Goal: Transaction & Acquisition: Subscribe to service/newsletter

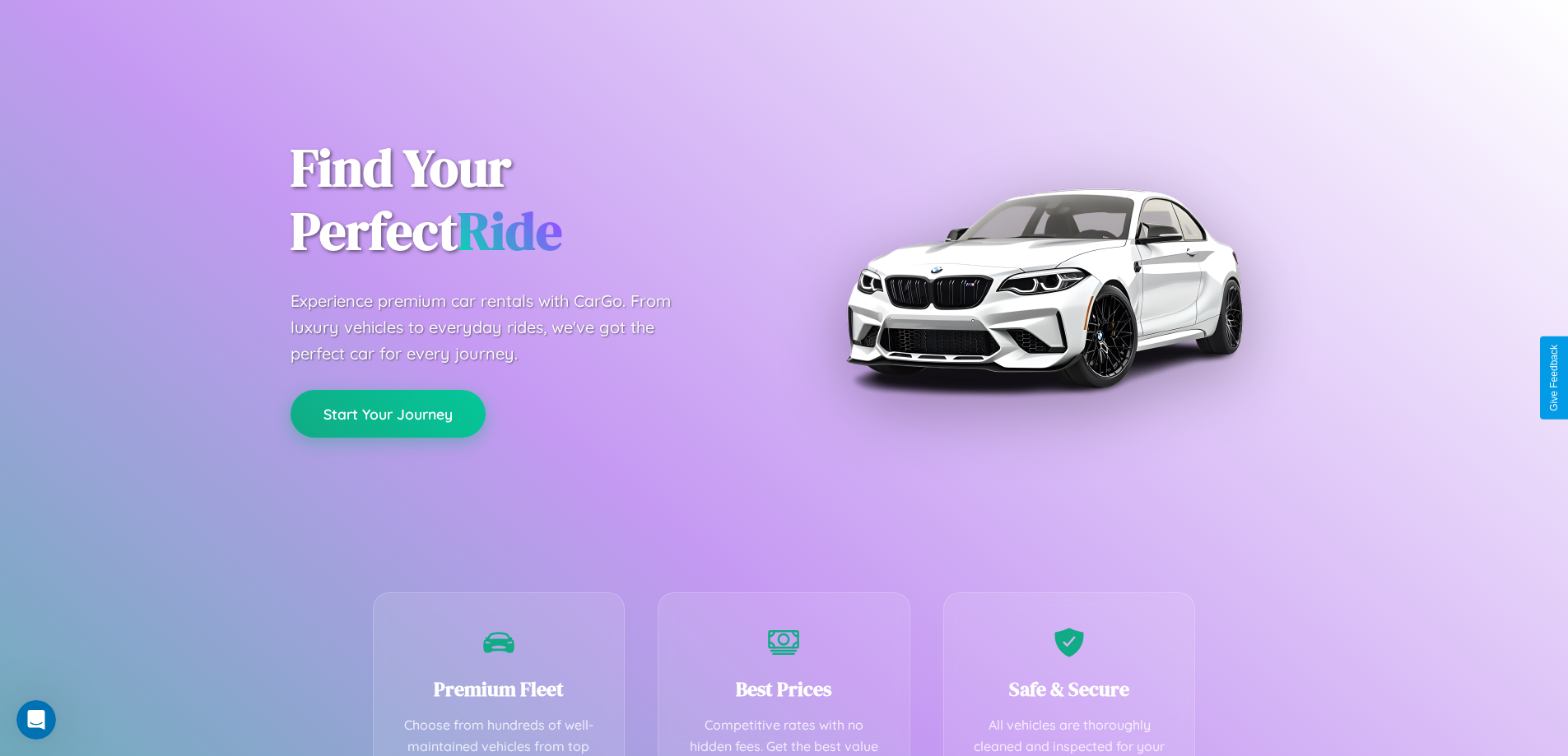
click at [388, 414] on button "Start Your Journey" at bounding box center [388, 414] width 195 height 48
click at [388, 413] on button "Start Your Journey" at bounding box center [388, 414] width 195 height 48
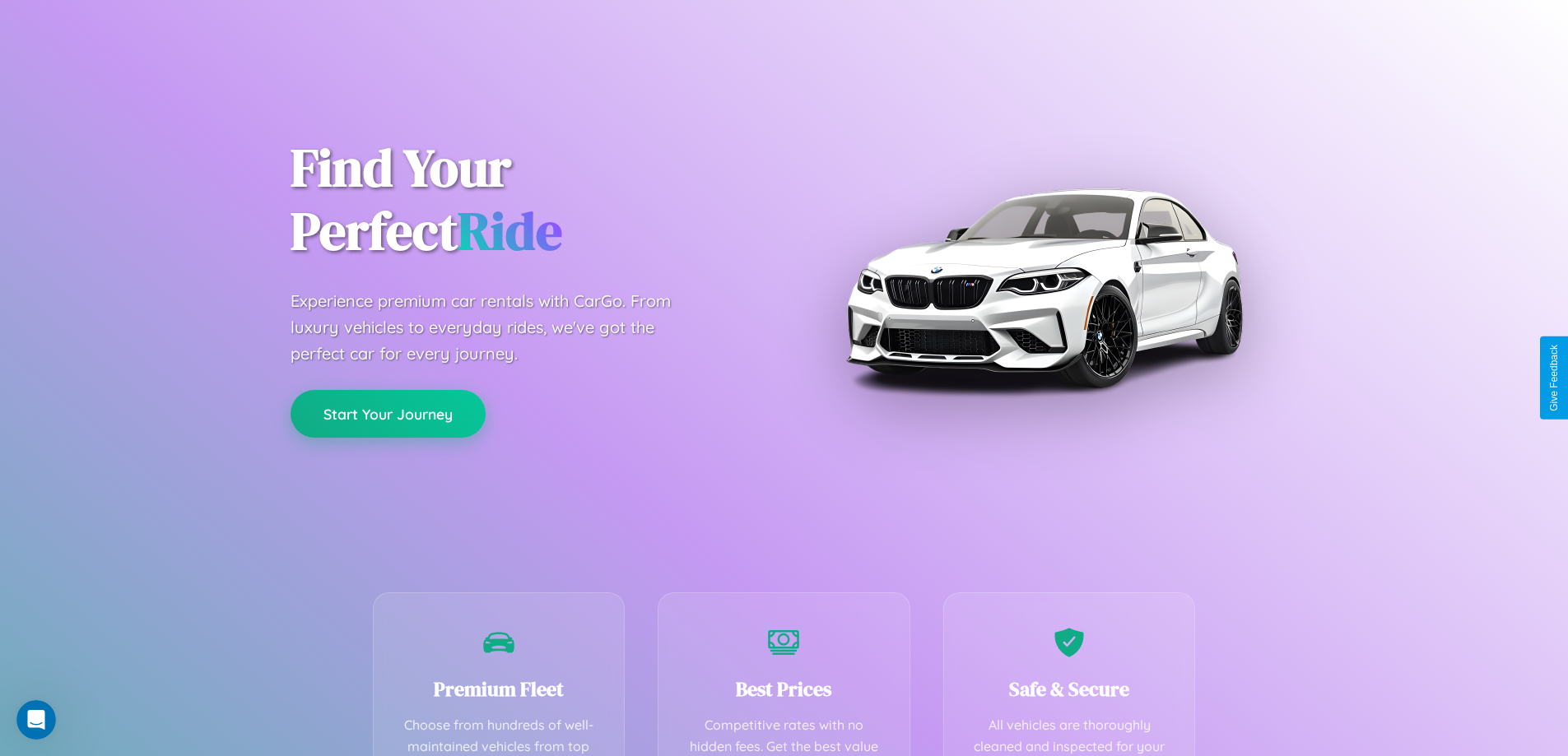
click at [388, 413] on button "Start Your Journey" at bounding box center [388, 414] width 195 height 48
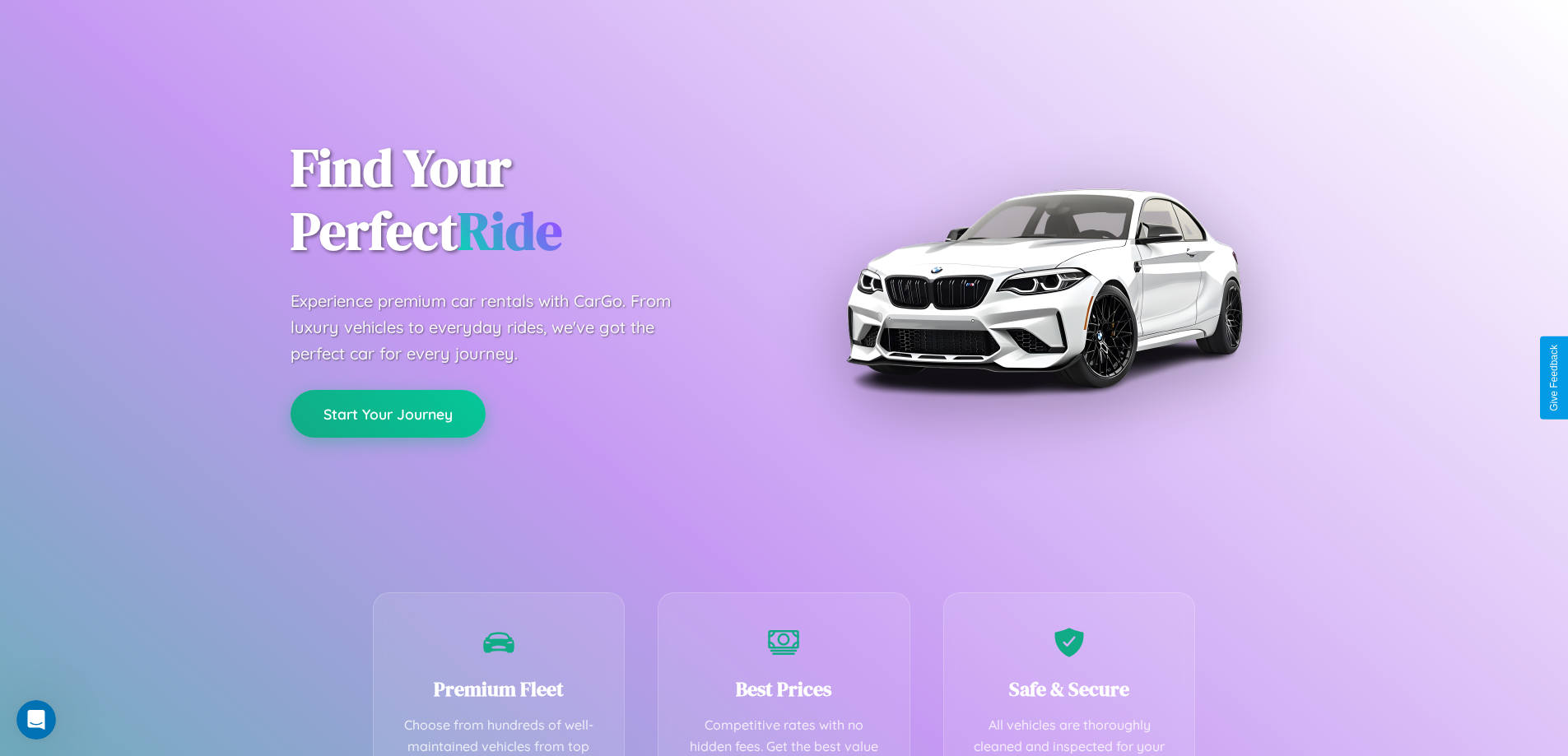
click at [388, 413] on button "Start Your Journey" at bounding box center [388, 414] width 195 height 48
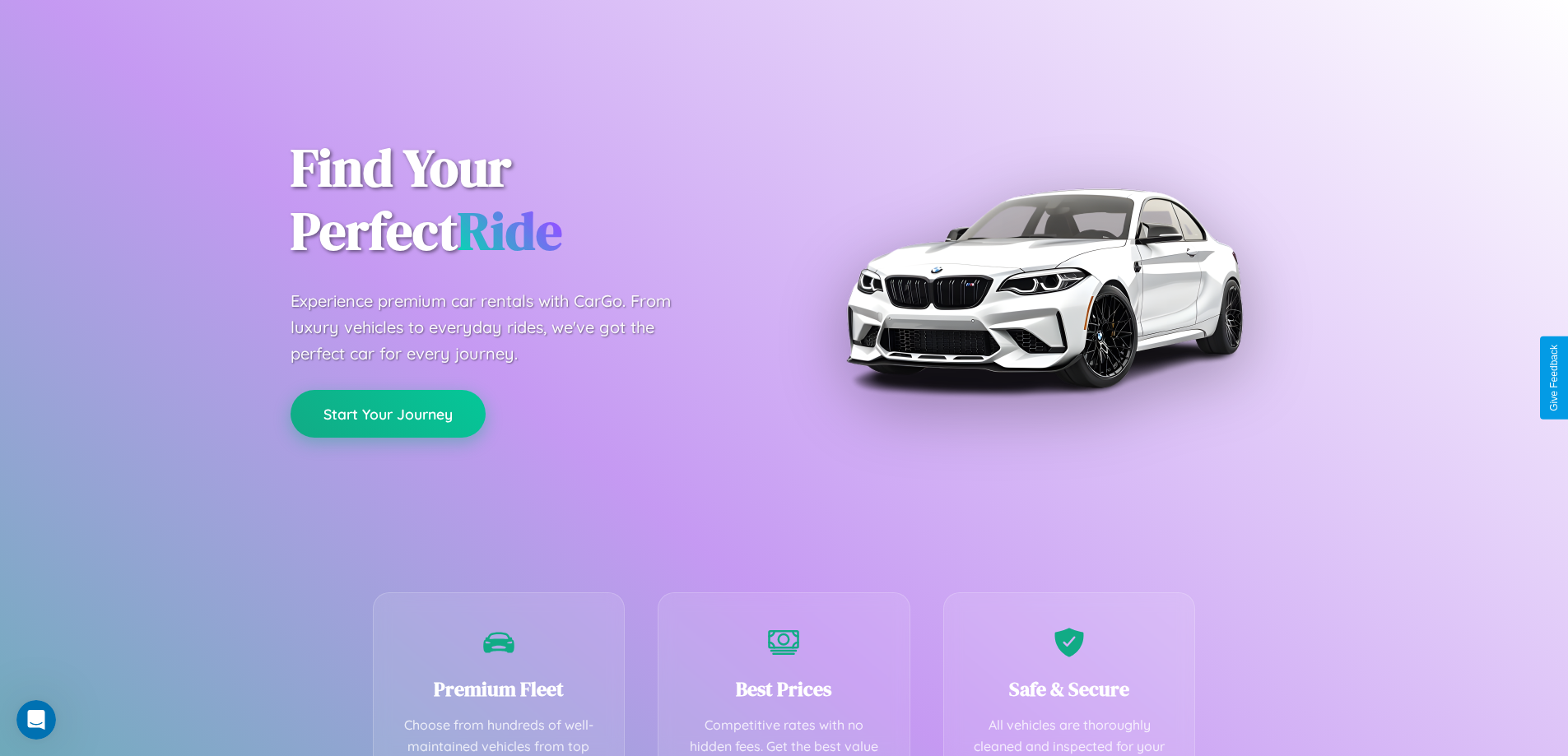
click at [388, 413] on button "Start Your Journey" at bounding box center [388, 414] width 195 height 48
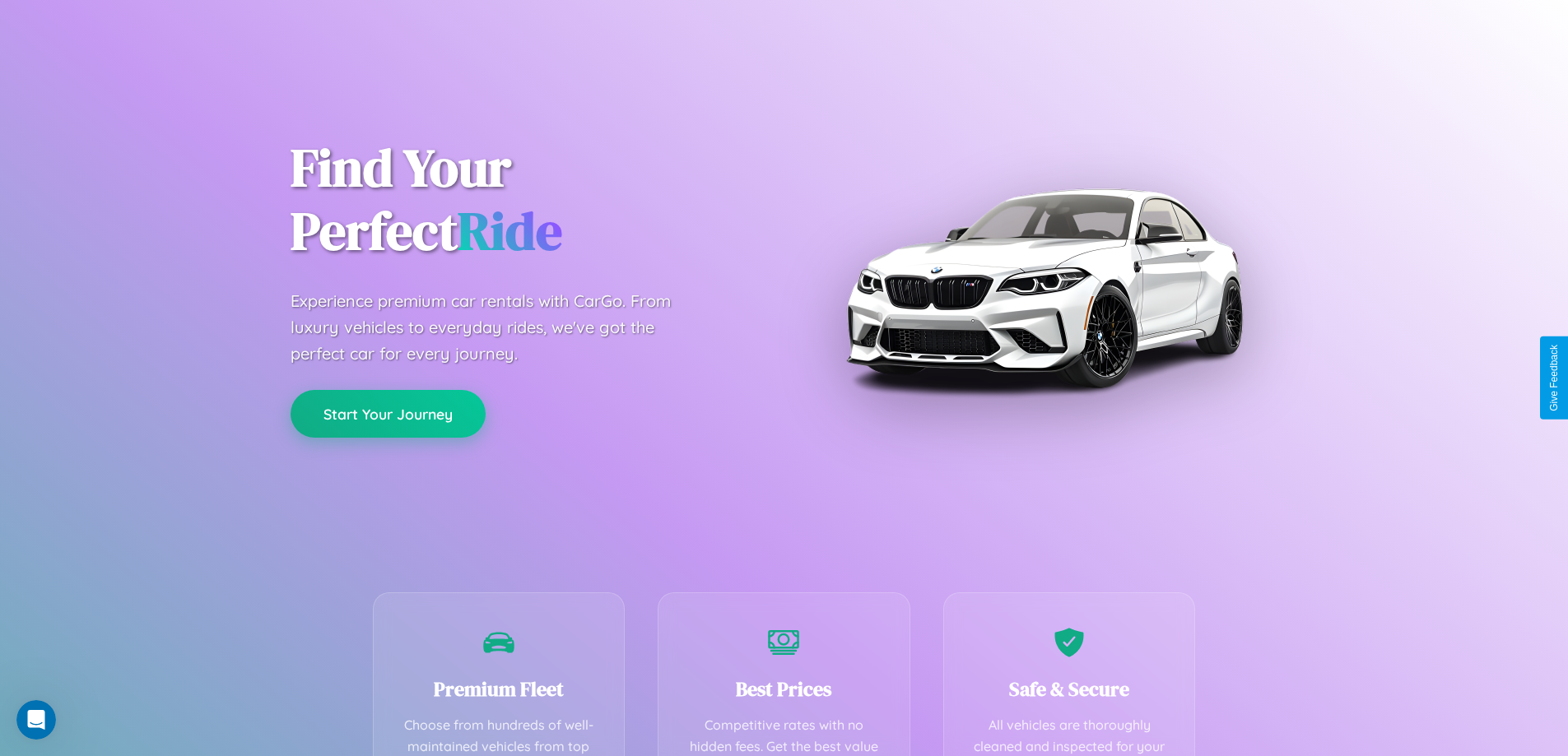
click at [388, 413] on button "Start Your Journey" at bounding box center [388, 414] width 195 height 48
